Goal: Task Accomplishment & Management: Complete application form

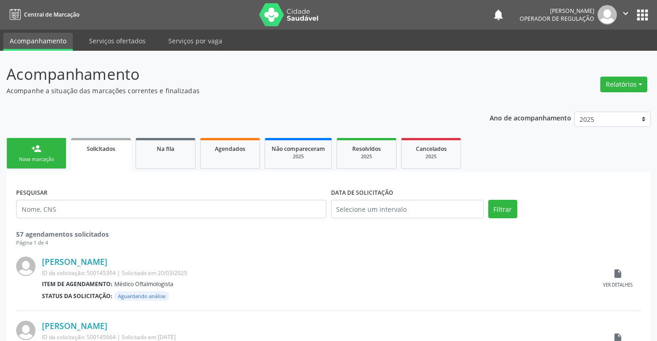
click at [238, 147] on span "Agendados" at bounding box center [230, 149] width 30 height 8
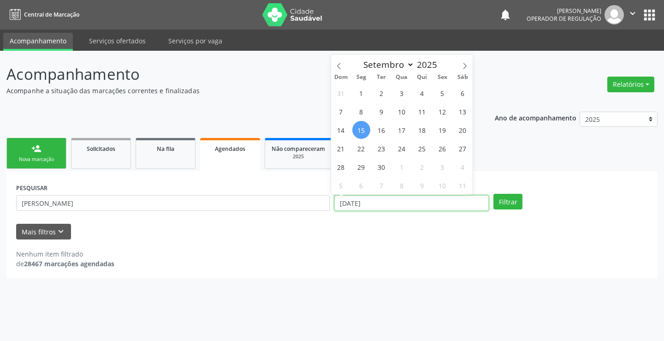
click at [386, 203] on input "15/09/2025" at bounding box center [411, 203] width 154 height 16
click at [421, 127] on span "18" at bounding box center [422, 130] width 18 height 18
type input "18/09/2025"
click at [421, 127] on span "18" at bounding box center [422, 130] width 18 height 18
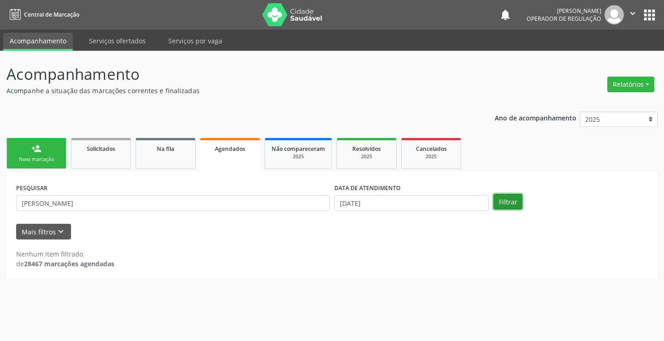
click at [499, 198] on button "Filtrar" at bounding box center [507, 202] width 29 height 16
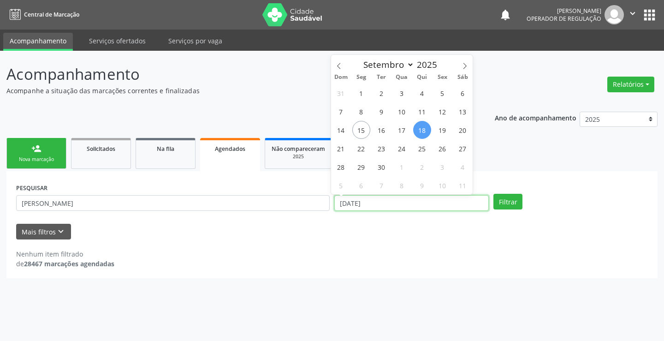
click at [377, 204] on input "18/09/2025" at bounding box center [411, 203] width 154 height 16
click at [403, 129] on span "17" at bounding box center [402, 130] width 18 height 18
type input "17/09/2025"
click at [403, 129] on span "17" at bounding box center [402, 130] width 18 height 18
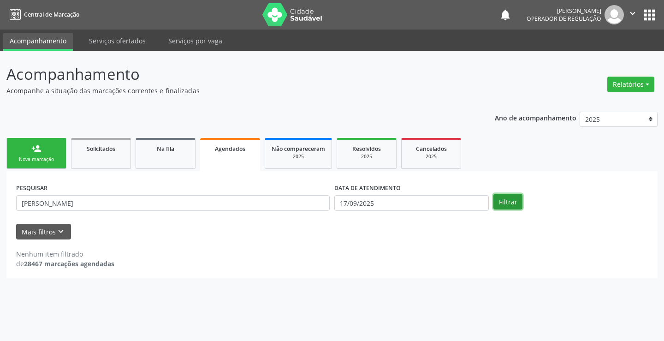
click at [506, 200] on button "Filtrar" at bounding box center [507, 202] width 29 height 16
click at [36, 161] on div "Nova marcação" at bounding box center [36, 159] width 46 height 7
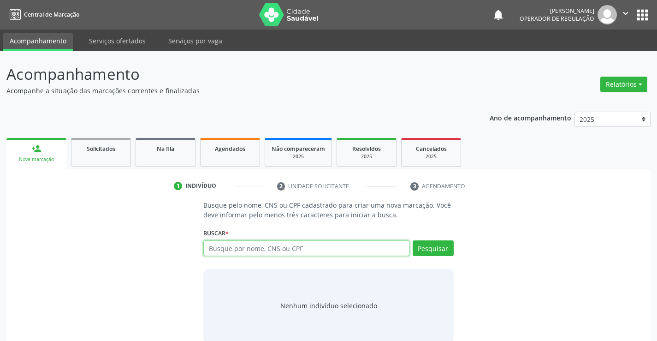
click at [260, 249] on input "text" at bounding box center [306, 248] width 206 height 16
type input "42726271553"
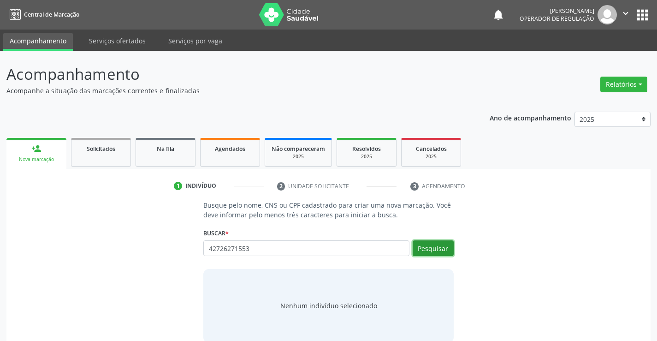
click at [433, 250] on button "Pesquisar" at bounding box center [433, 248] width 41 height 16
type input "42726271553"
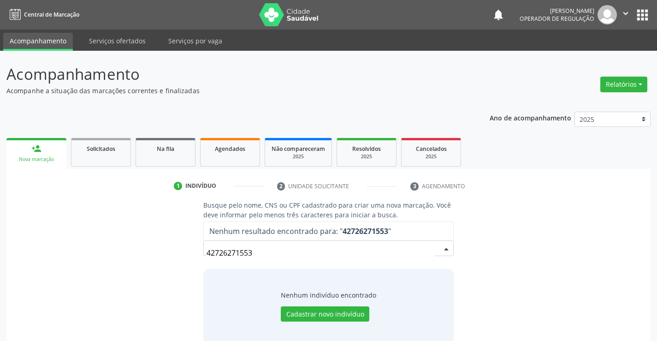
click at [402, 276] on div "Nenhum indivíduo encontrado Cadastrar novo indivíduo" at bounding box center [328, 306] width 250 height 74
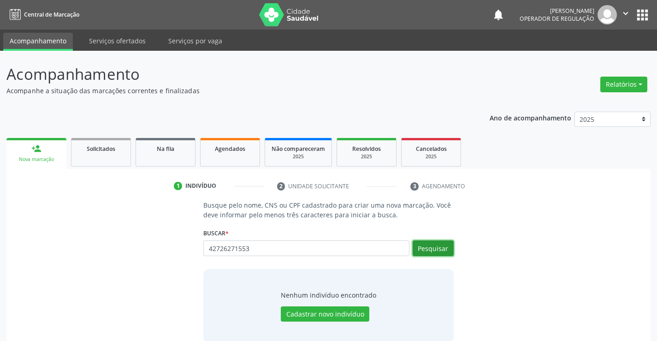
click at [430, 247] on button "Pesquisar" at bounding box center [433, 248] width 41 height 16
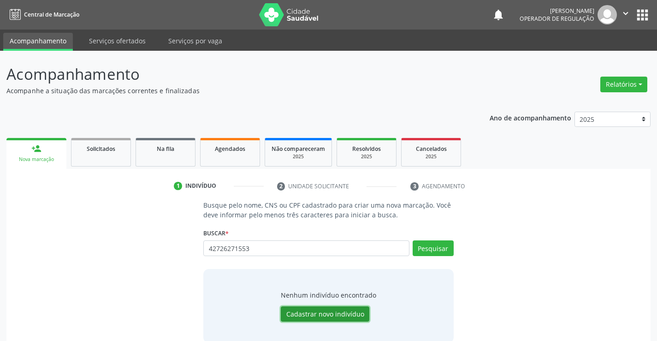
click at [325, 314] on button "Cadastrar novo indivíduo" at bounding box center [325, 314] width 89 height 16
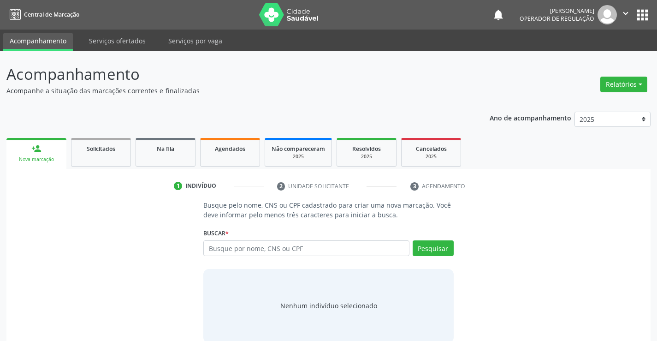
click at [316, 246] on input "text" at bounding box center [306, 248] width 206 height 16
type input "[PERSON_NAME]"
click at [439, 244] on button "Pesquisar" at bounding box center [433, 248] width 41 height 16
type input "[PERSON_NAME]"
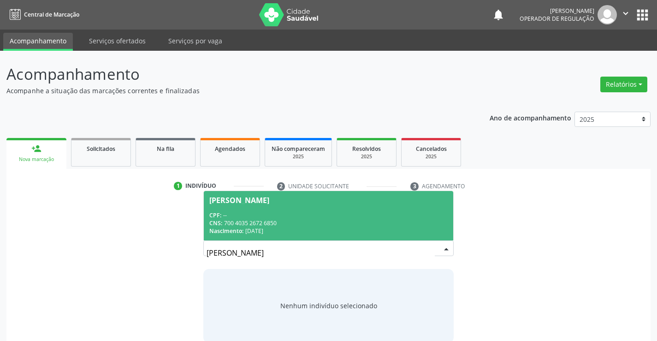
click at [373, 210] on span "[PERSON_NAME] CPF: -- CNS: 700 4035 2672 6850 Nascimento: [DATE]" at bounding box center [328, 215] width 249 height 49
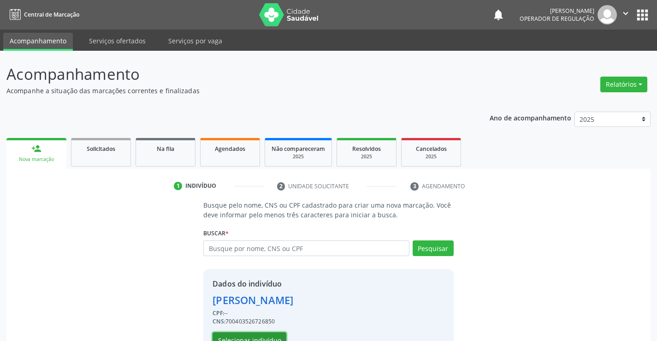
click at [247, 335] on button "Selecionar indivíduo" at bounding box center [250, 340] width 74 height 16
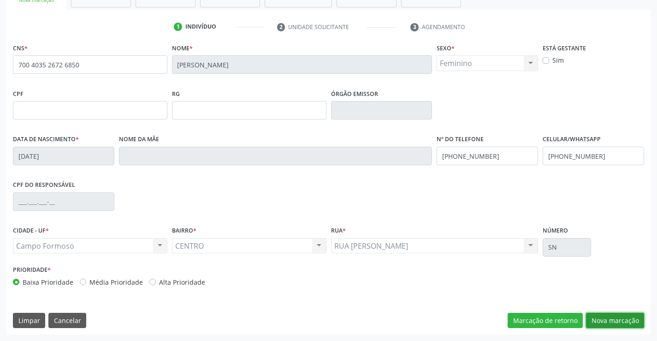
click at [616, 319] on button "Nova marcação" at bounding box center [615, 321] width 58 height 16
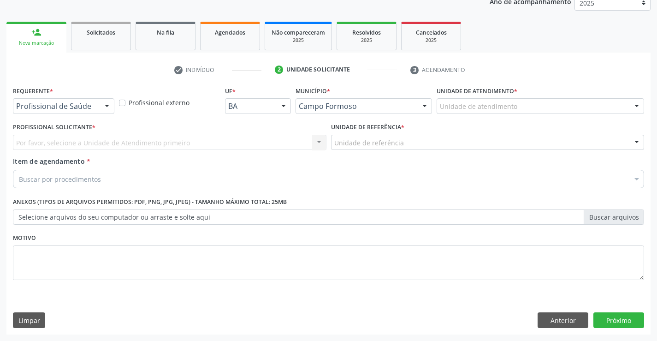
scroll to position [116, 0]
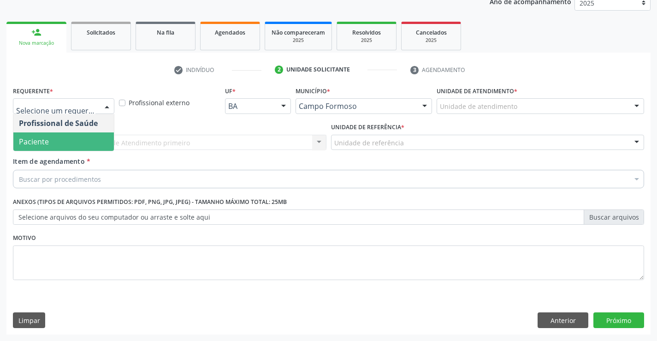
click at [56, 136] on span "Paciente" at bounding box center [63, 141] width 101 height 18
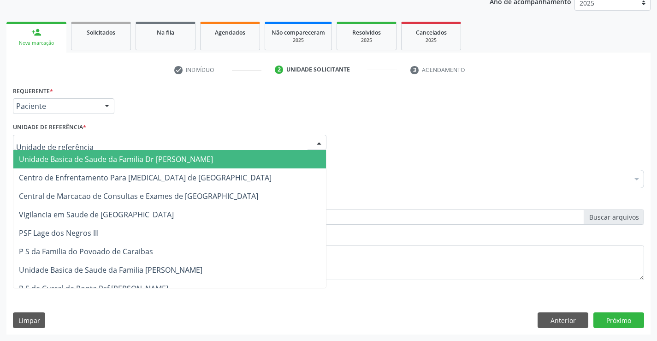
click at [64, 156] on span "Unidade Basica de Saude da Familia Dr [PERSON_NAME]" at bounding box center [116, 159] width 194 height 10
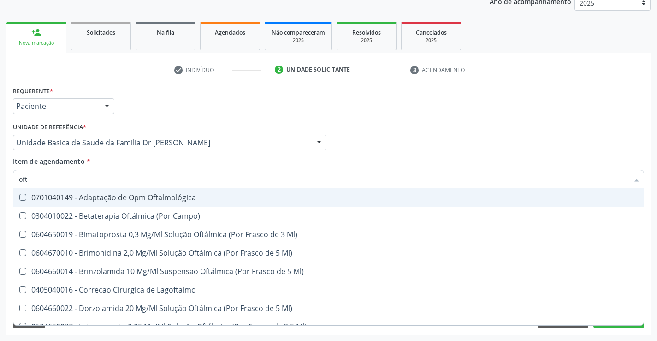
type input "ofta"
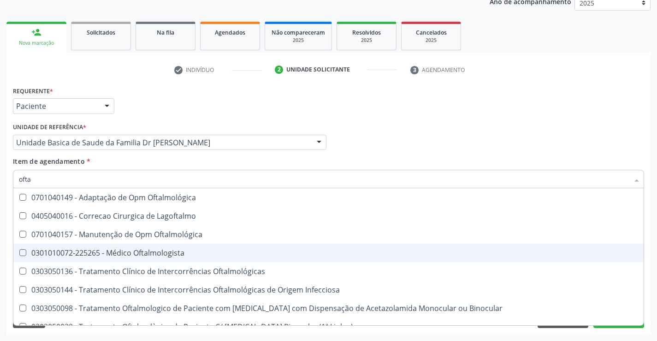
click at [175, 253] on div "0301010072-225265 - Médico Oftalmologista" at bounding box center [328, 252] width 619 height 7
checkbox Oftalmologista "true"
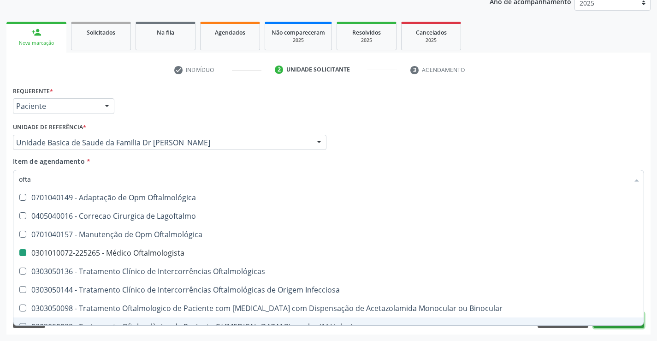
click at [619, 326] on button "Próximo" at bounding box center [618, 320] width 51 height 16
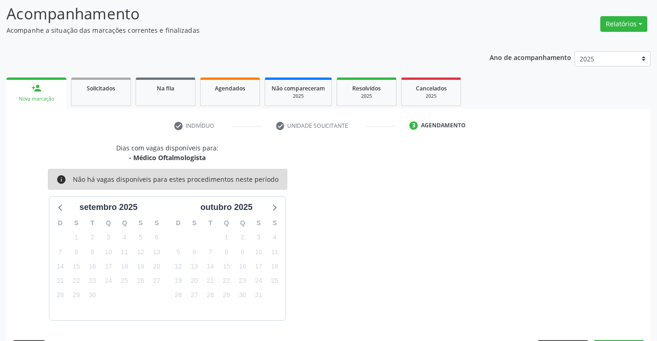
scroll to position [88, 0]
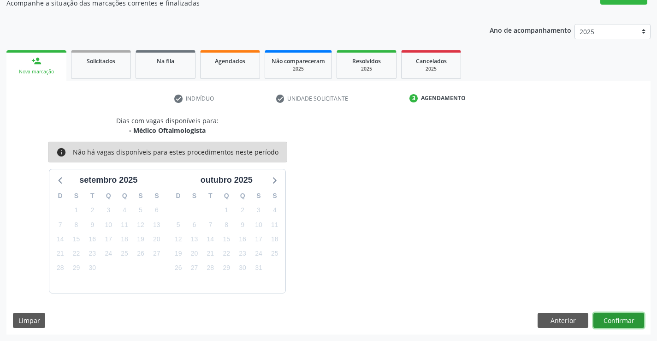
click at [621, 320] on button "Confirmar" at bounding box center [618, 321] width 51 height 16
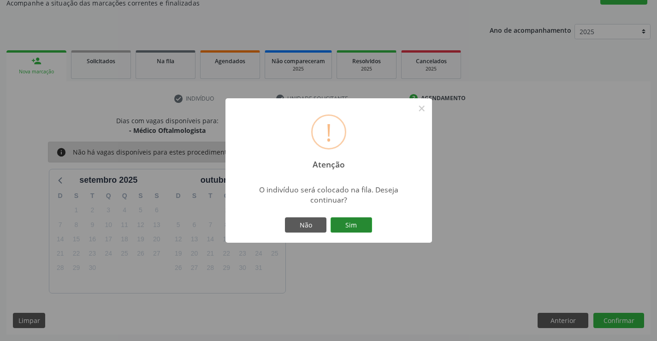
click at [363, 227] on button "Sim" at bounding box center [351, 225] width 41 height 16
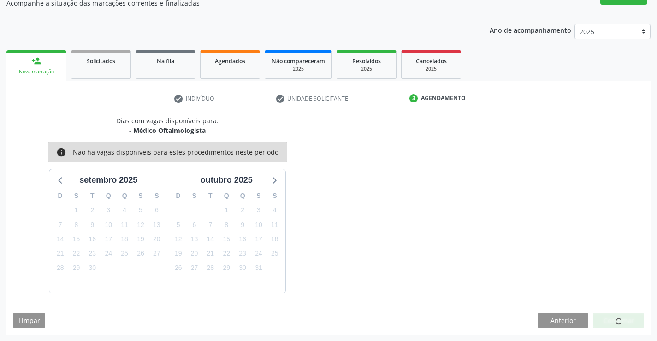
scroll to position [0, 0]
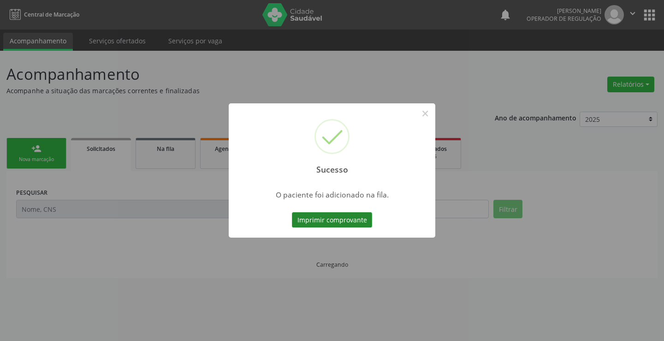
click at [358, 219] on button "Imprimir comprovante" at bounding box center [332, 220] width 80 height 16
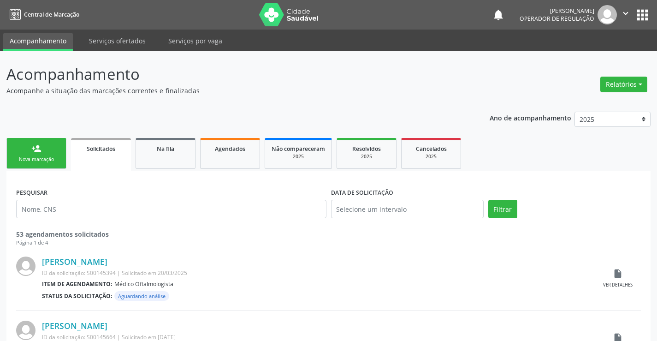
click at [39, 154] on link "person_add Nova marcação" at bounding box center [36, 153] width 60 height 31
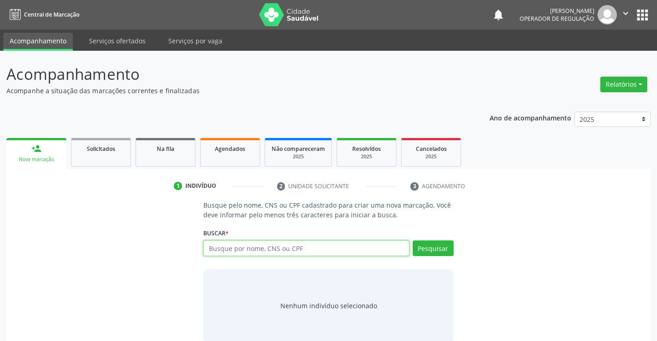
click at [288, 247] on input "text" at bounding box center [306, 248] width 206 height 16
type input "700007302701002"
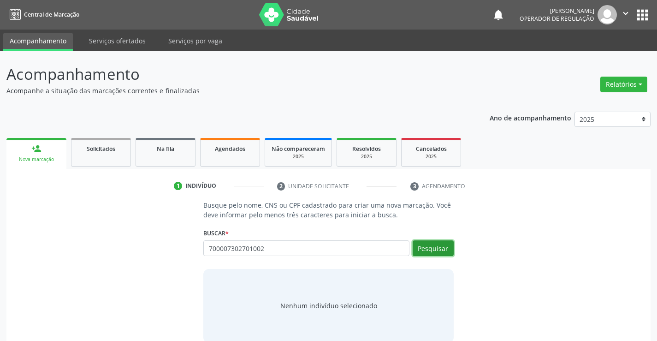
click at [430, 249] on button "Pesquisar" at bounding box center [433, 248] width 41 height 16
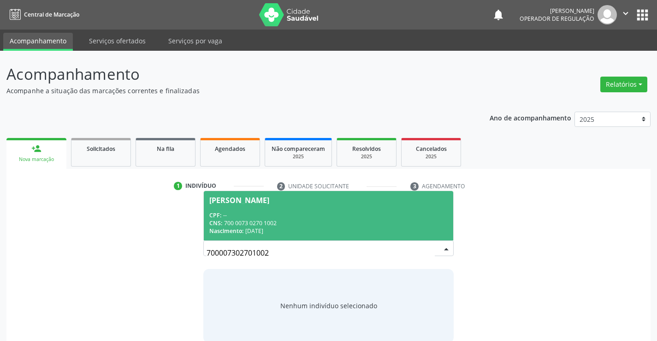
click at [403, 227] on div "Nascimento: [DATE]" at bounding box center [328, 231] width 238 height 8
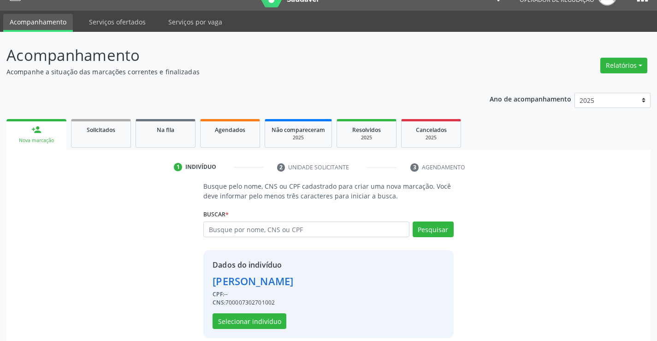
scroll to position [29, 0]
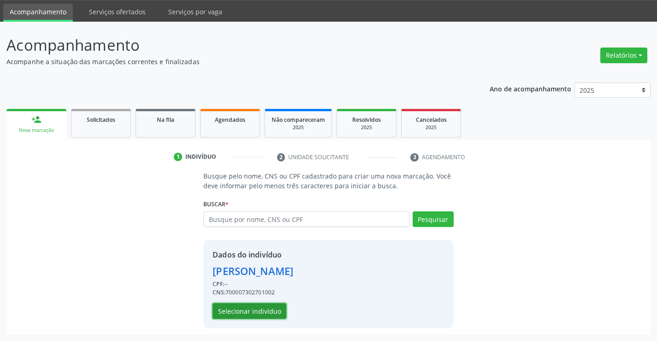
click at [265, 308] on button "Selecionar indivíduo" at bounding box center [250, 311] width 74 height 16
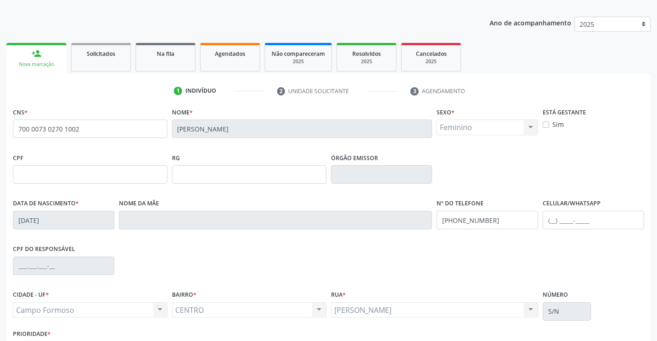
scroll to position [159, 0]
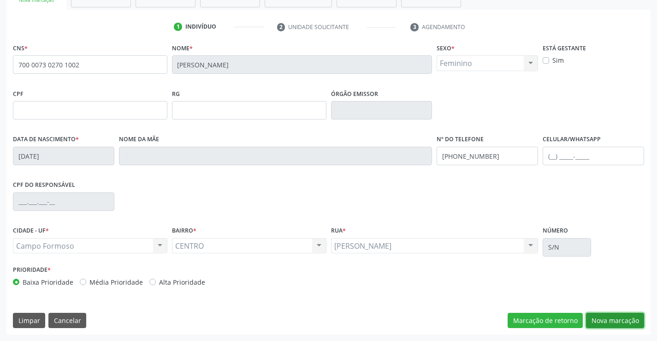
click at [608, 319] on button "Nova marcação" at bounding box center [615, 321] width 58 height 16
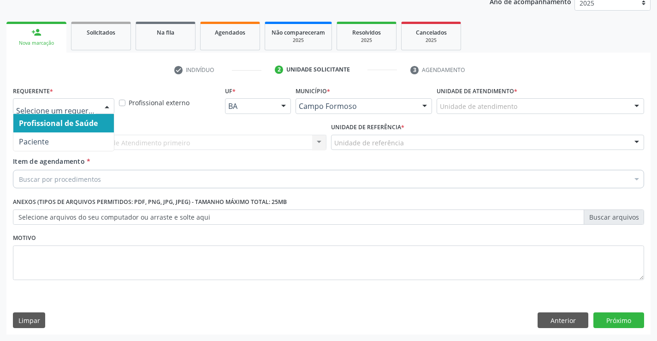
click at [79, 101] on div at bounding box center [63, 106] width 101 height 16
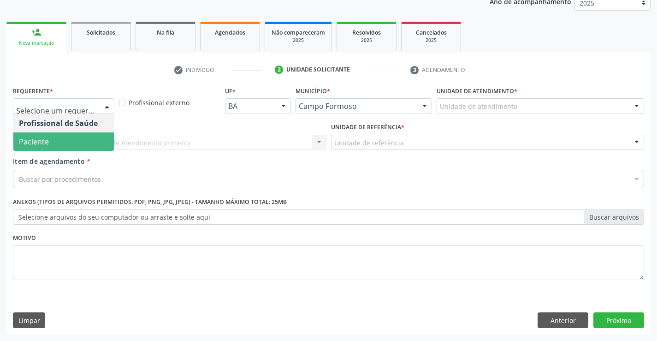
click at [65, 139] on span "Paciente" at bounding box center [63, 141] width 101 height 18
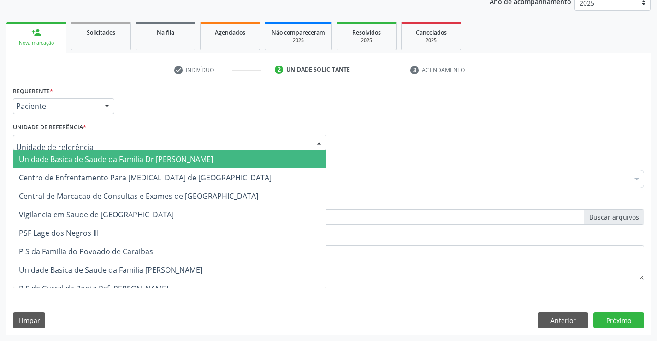
click at [70, 161] on span "Unidade Basica de Saude da Familia Dr [PERSON_NAME]" at bounding box center [116, 159] width 194 height 10
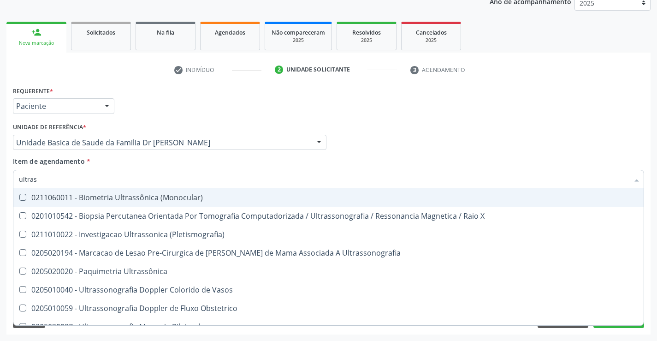
type input "ultrass"
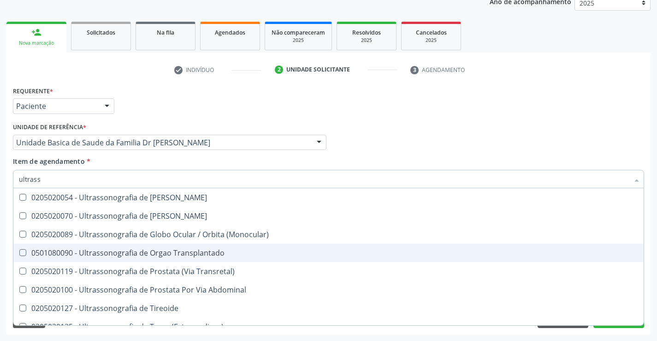
scroll to position [287, 0]
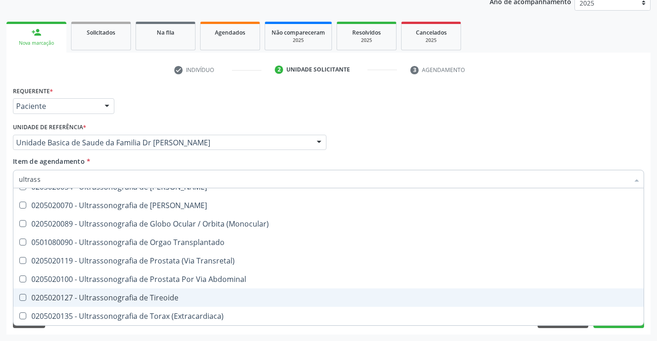
click at [176, 294] on div "0205020127 - Ultrassonografia de Tireoide" at bounding box center [328, 297] width 619 height 7
checkbox Tireoide "true"
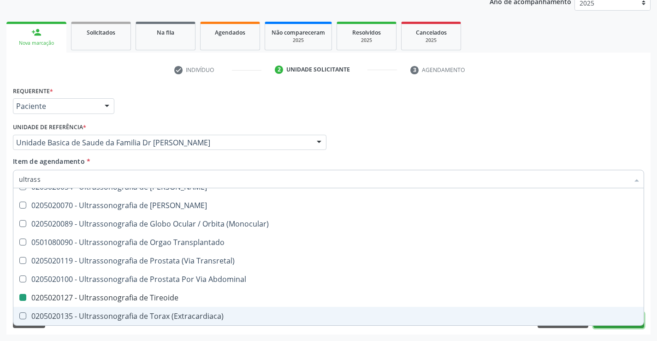
click at [610, 327] on button "Próximo" at bounding box center [618, 320] width 51 height 16
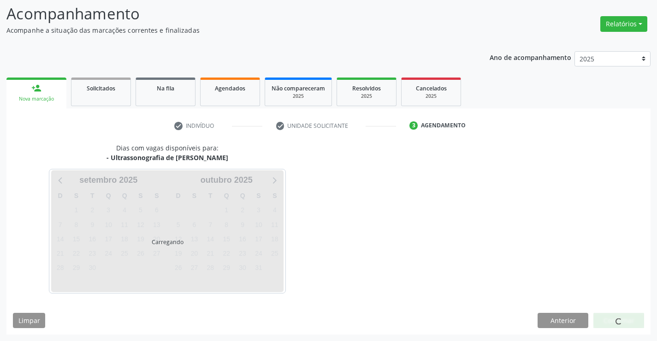
scroll to position [0, 0]
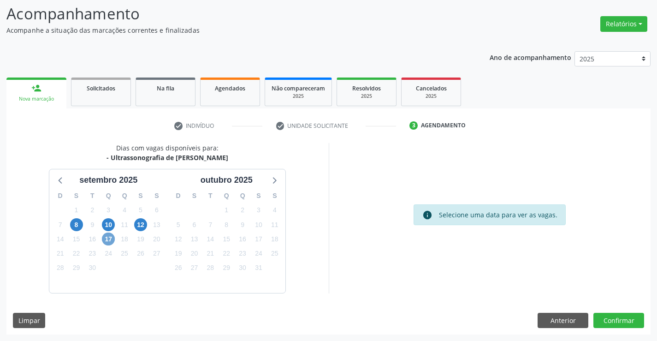
click at [106, 238] on span "17" at bounding box center [108, 238] width 13 height 13
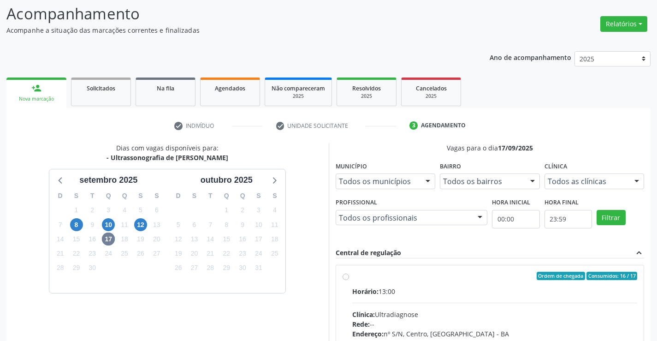
click at [352, 277] on label "Ordem de chegada Consumidos: 16 / 17 Horário: 13:00 Clínica: Ultradiagnose Rede…" at bounding box center [494, 343] width 285 height 142
click at [346, 277] on input "Ordem de chegada Consumidos: 16 / 17 Horário: 13:00 Clínica: Ultradiagnose Rede…" at bounding box center [346, 276] width 6 height 8
radio input "true"
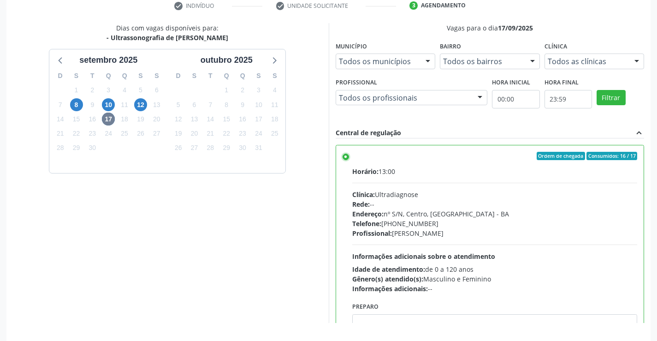
scroll to position [186, 0]
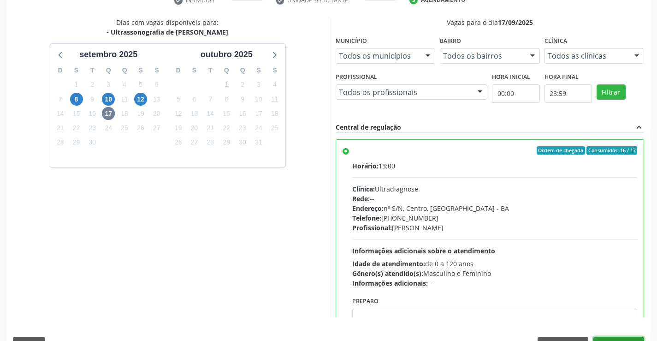
click at [629, 339] on button "Confirmar" at bounding box center [618, 345] width 51 height 16
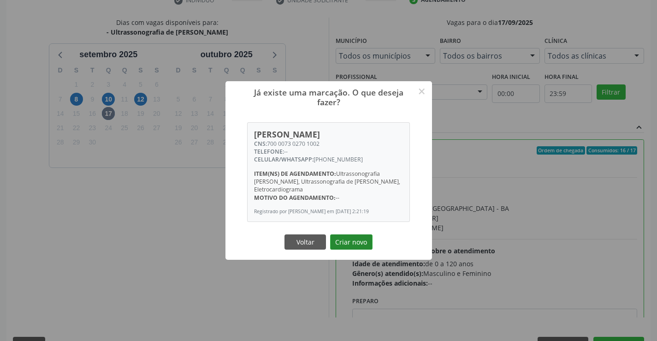
click at [349, 246] on button "Criar novo" at bounding box center [351, 242] width 42 height 16
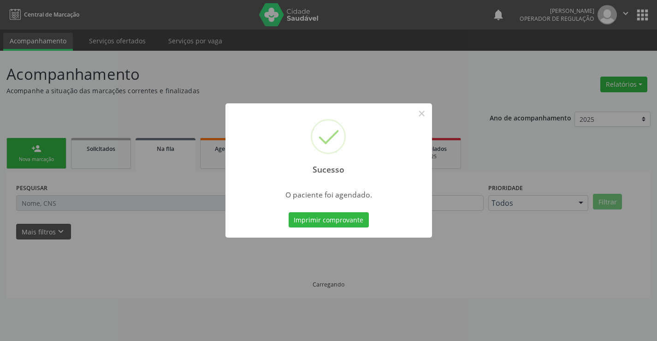
scroll to position [0, 0]
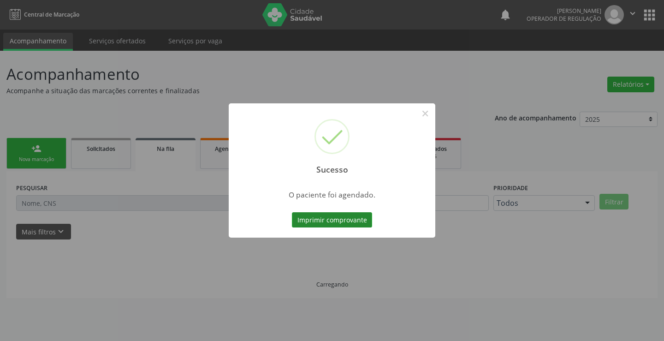
click at [346, 218] on button "Imprimir comprovante" at bounding box center [332, 220] width 80 height 16
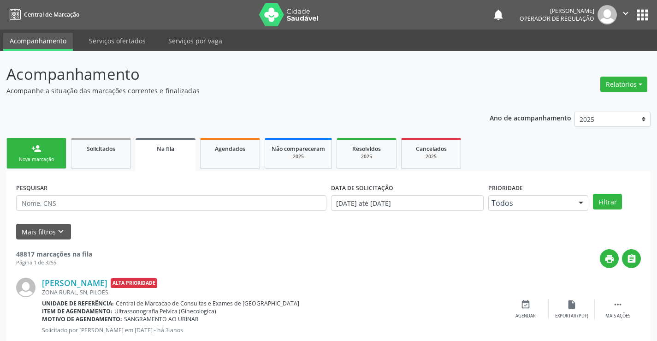
click at [36, 144] on div "person_add" at bounding box center [36, 148] width 10 height 10
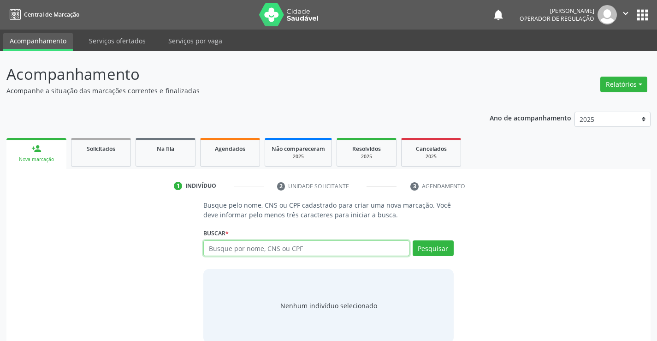
click at [274, 251] on input "text" at bounding box center [306, 248] width 206 height 16
type input "709007866221217"
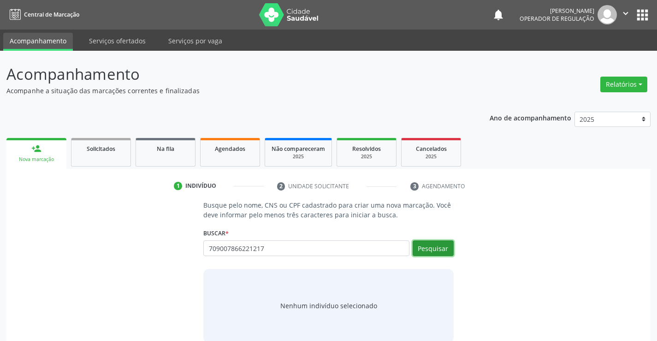
click at [431, 245] on button "Pesquisar" at bounding box center [433, 248] width 41 height 16
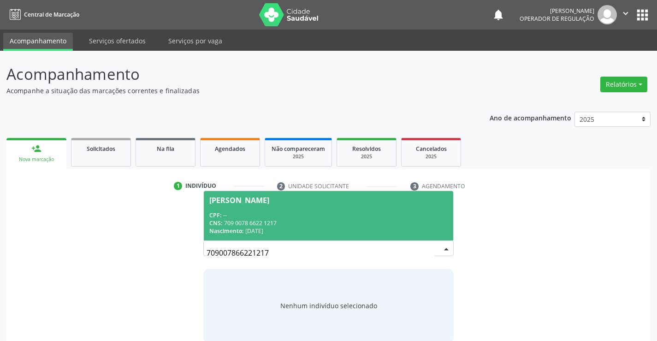
click at [345, 221] on div "CNS: 709 0078 6622 1217" at bounding box center [328, 223] width 238 height 8
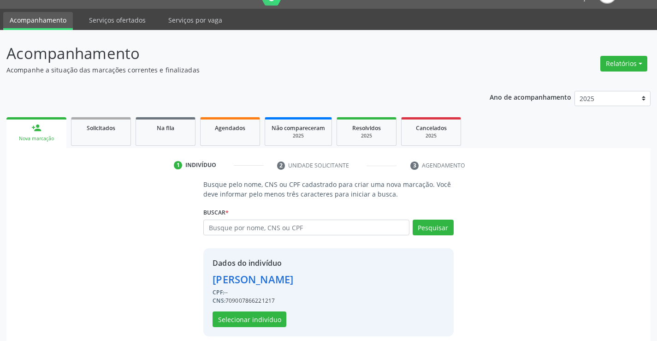
scroll to position [29, 0]
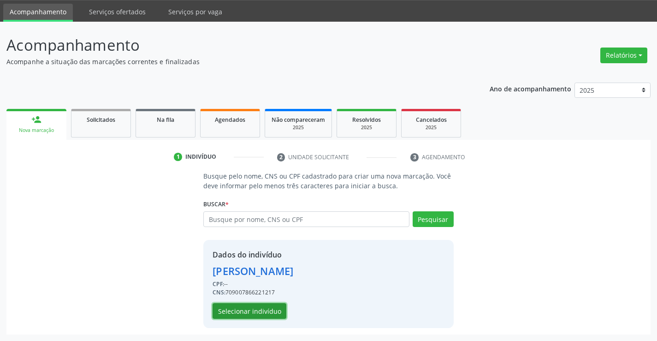
click at [260, 312] on button "Selecionar indivíduo" at bounding box center [250, 311] width 74 height 16
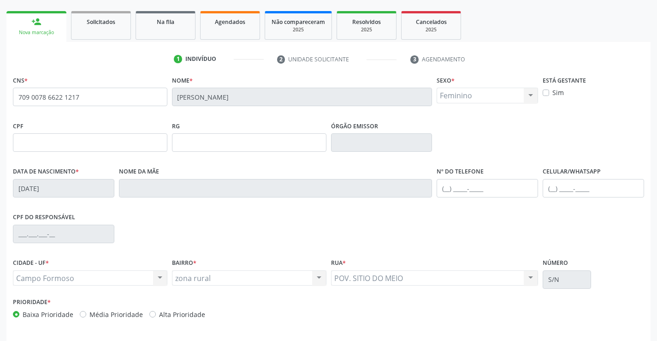
scroll to position [159, 0]
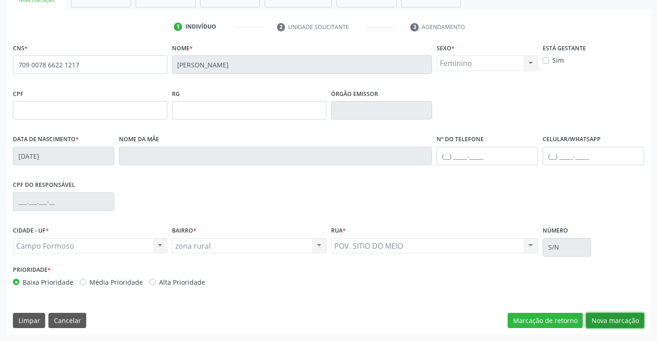
click at [603, 322] on button "Nova marcação" at bounding box center [615, 321] width 58 height 16
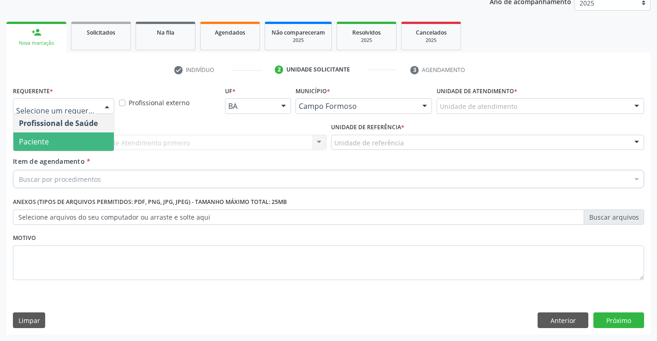
click at [71, 142] on span "Paciente" at bounding box center [63, 141] width 101 height 18
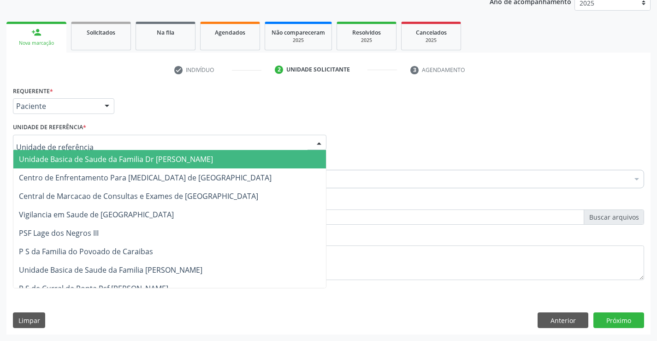
click at [79, 153] on span "Unidade Basica de Saude da Familia Dr [PERSON_NAME]" at bounding box center [169, 159] width 313 height 18
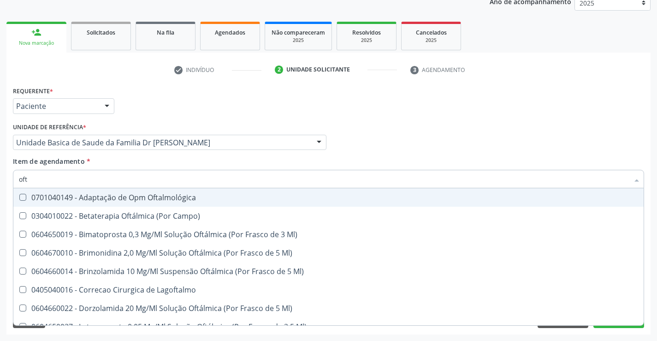
type input "ofta"
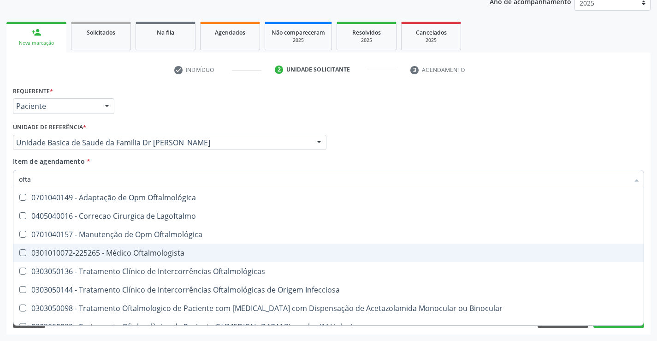
click at [154, 256] on div "0301010072-225265 - Médico Oftalmologista" at bounding box center [328, 252] width 619 height 7
checkbox Oftalmologista "true"
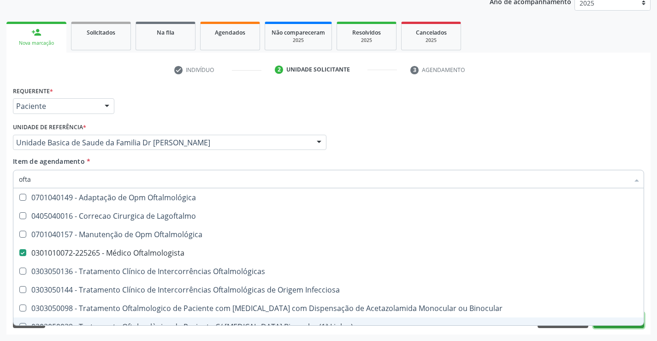
click at [628, 327] on button "Próximo" at bounding box center [618, 320] width 51 height 16
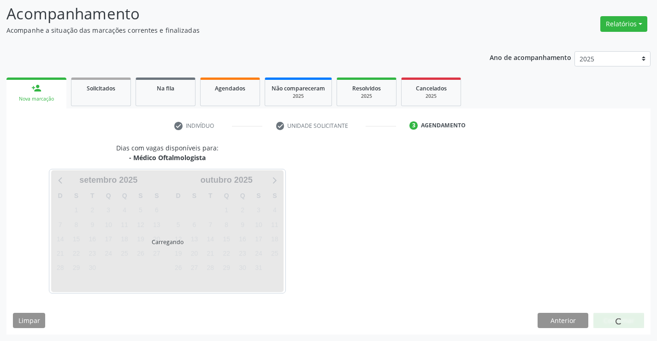
scroll to position [88, 0]
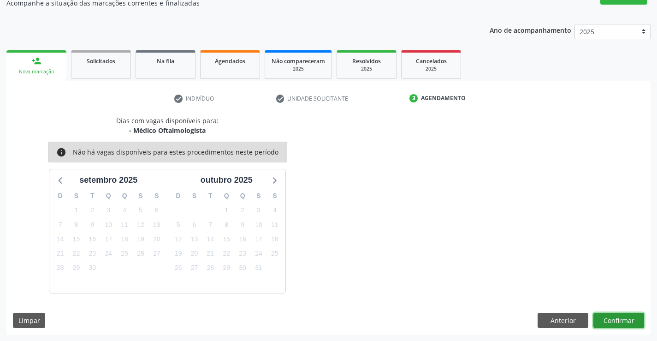
click at [627, 321] on button "Confirmar" at bounding box center [618, 321] width 51 height 16
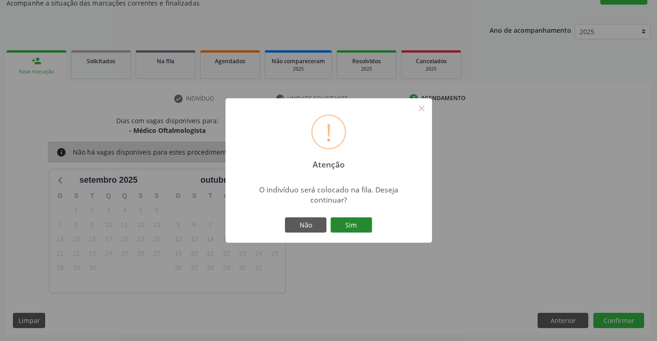
click at [362, 226] on button "Sim" at bounding box center [351, 225] width 41 height 16
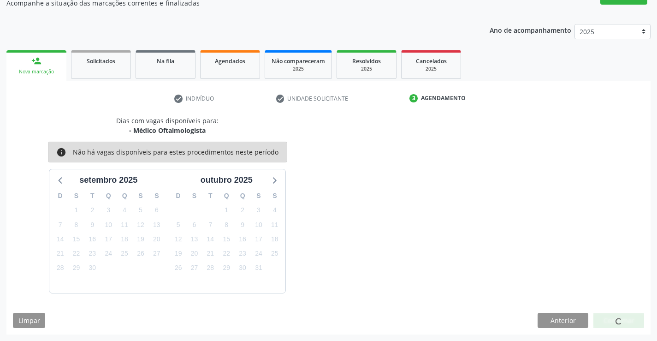
scroll to position [0, 0]
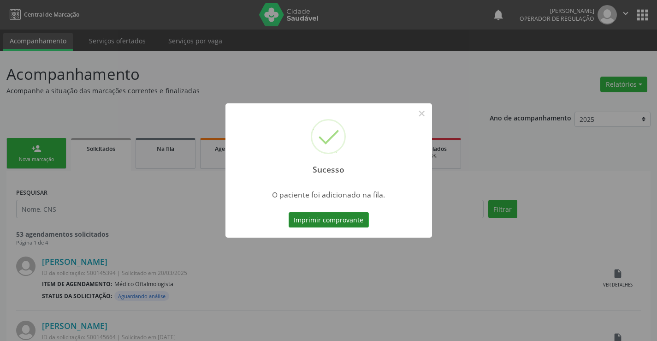
click at [351, 223] on button "Imprimir comprovante" at bounding box center [329, 220] width 80 height 16
